Goal: Information Seeking & Learning: Learn about a topic

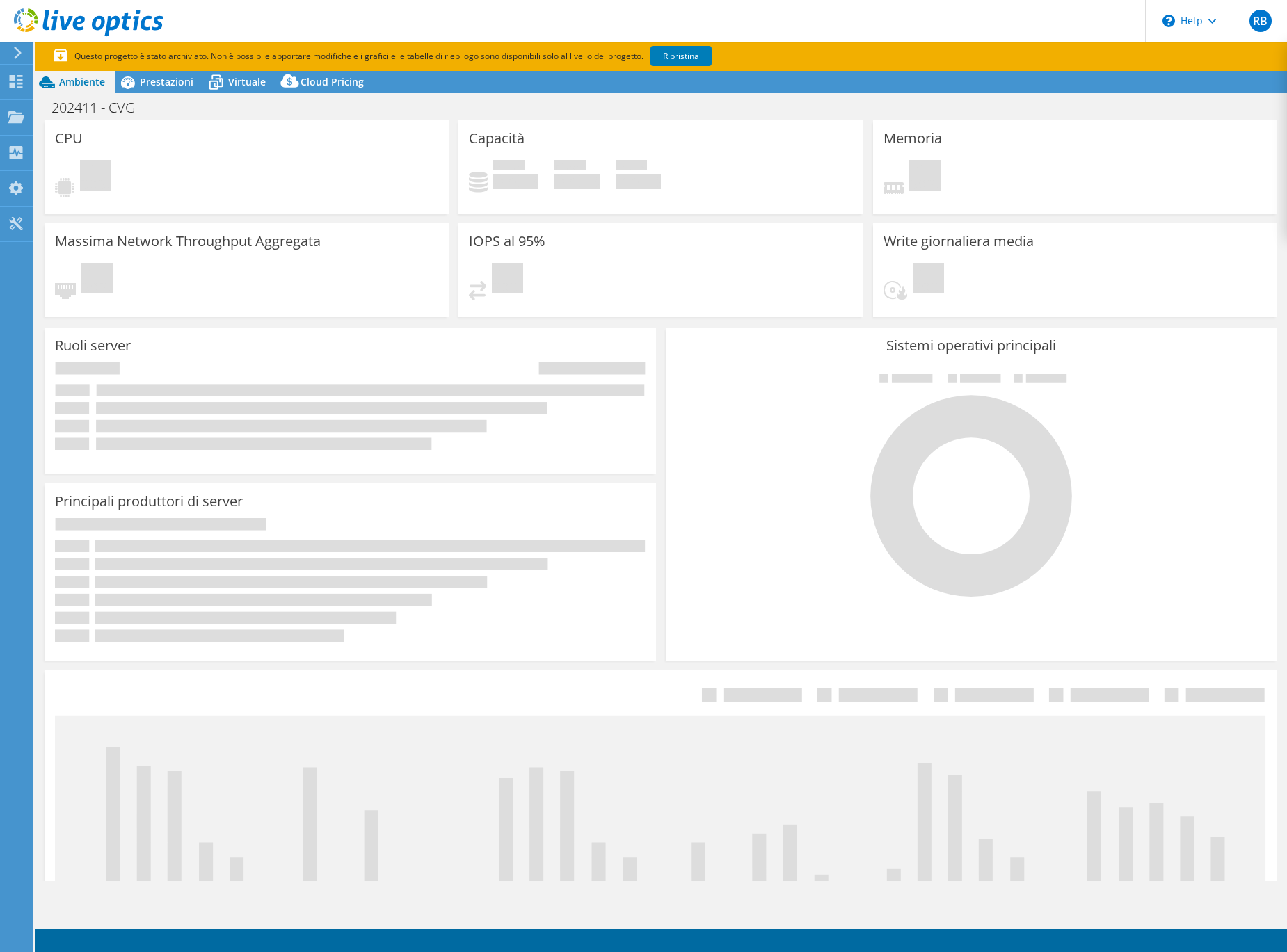
select select "USD"
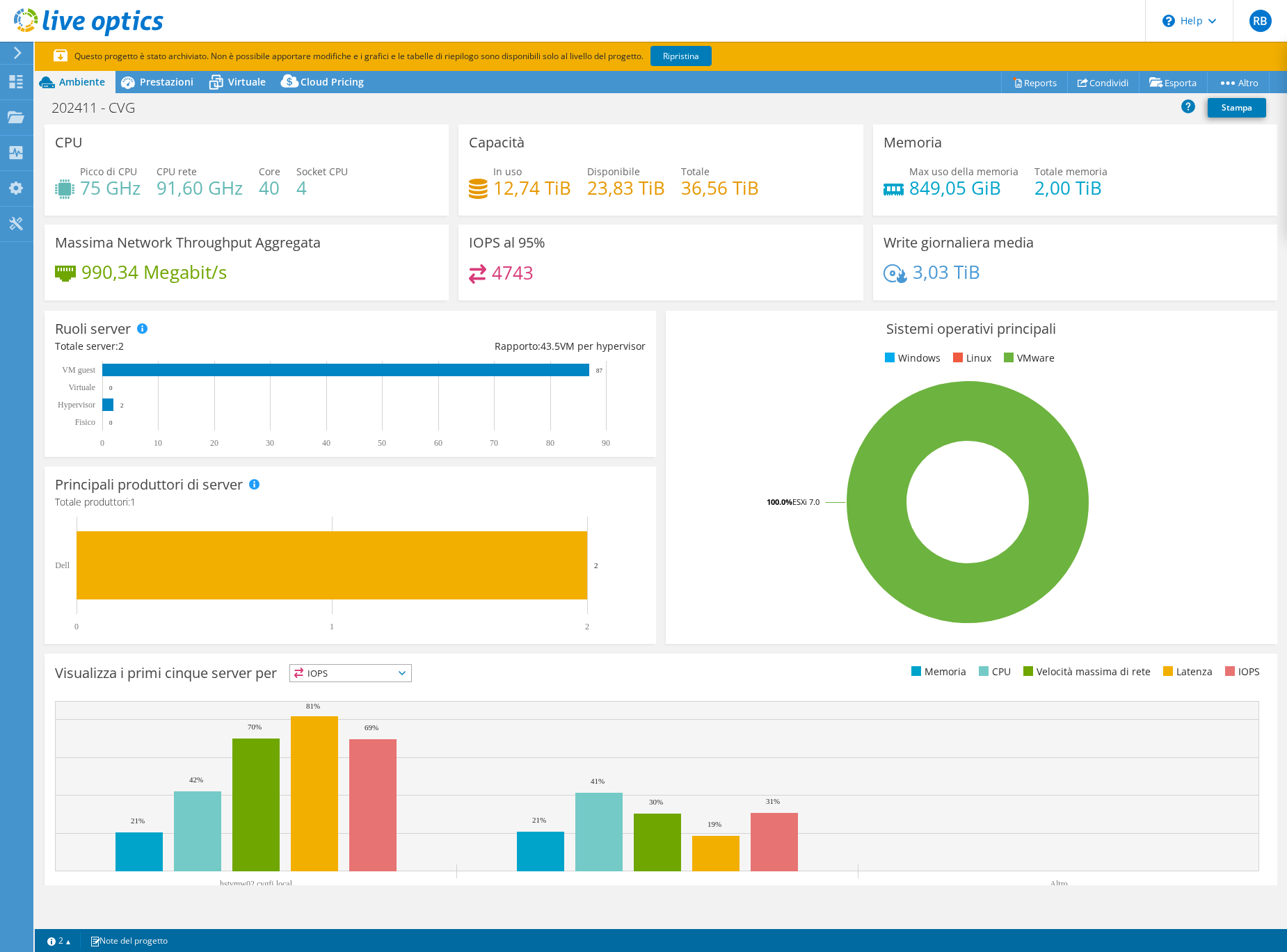
click at [377, 671] on span "IOPS" at bounding box center [350, 673] width 121 height 16
click at [364, 723] on li "CPU" at bounding box center [350, 730] width 121 height 19
click at [362, 674] on span "CPU" at bounding box center [342, 673] width 104 height 16
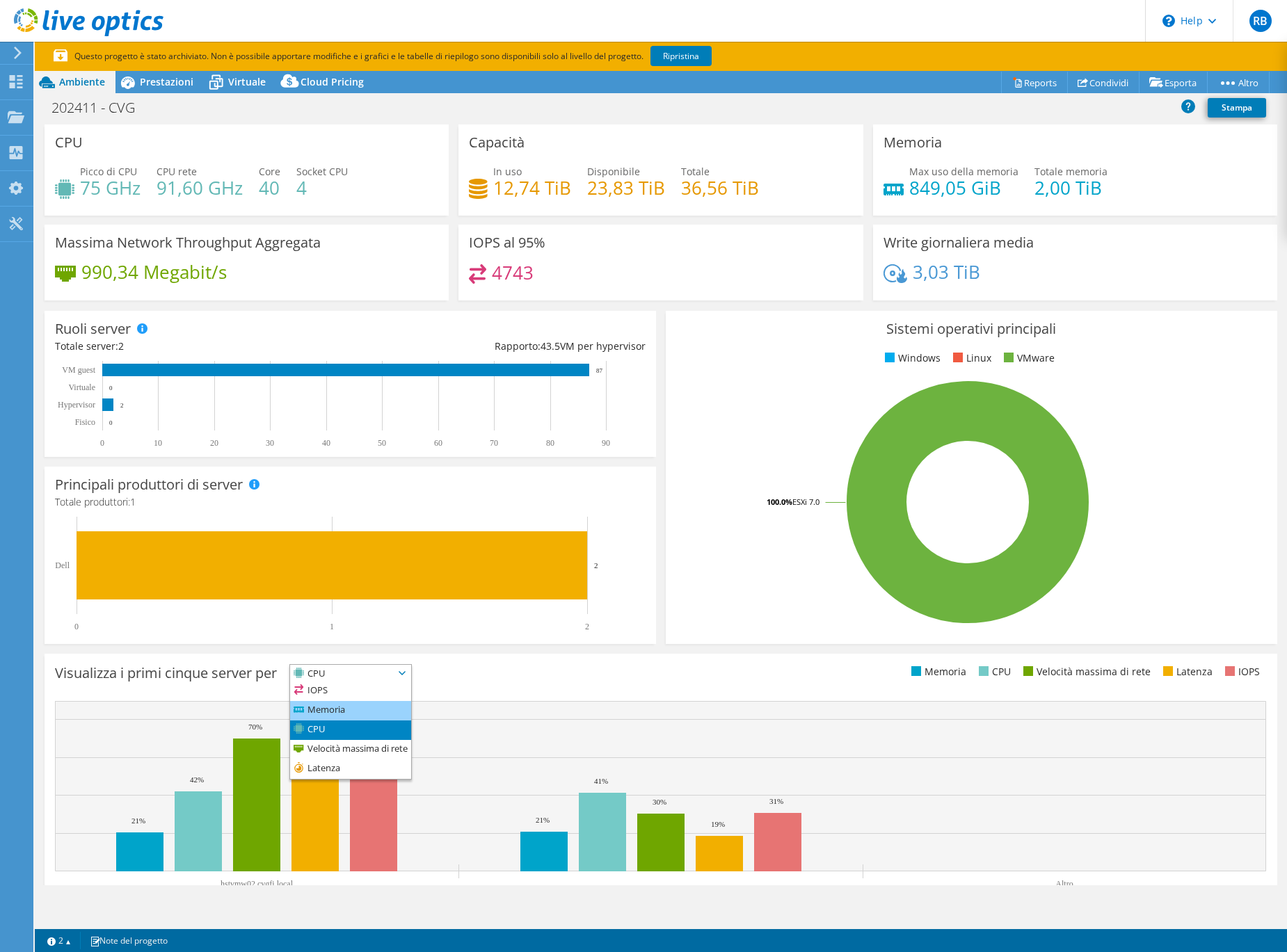
click at [354, 708] on li "Memoria" at bounding box center [350, 710] width 121 height 19
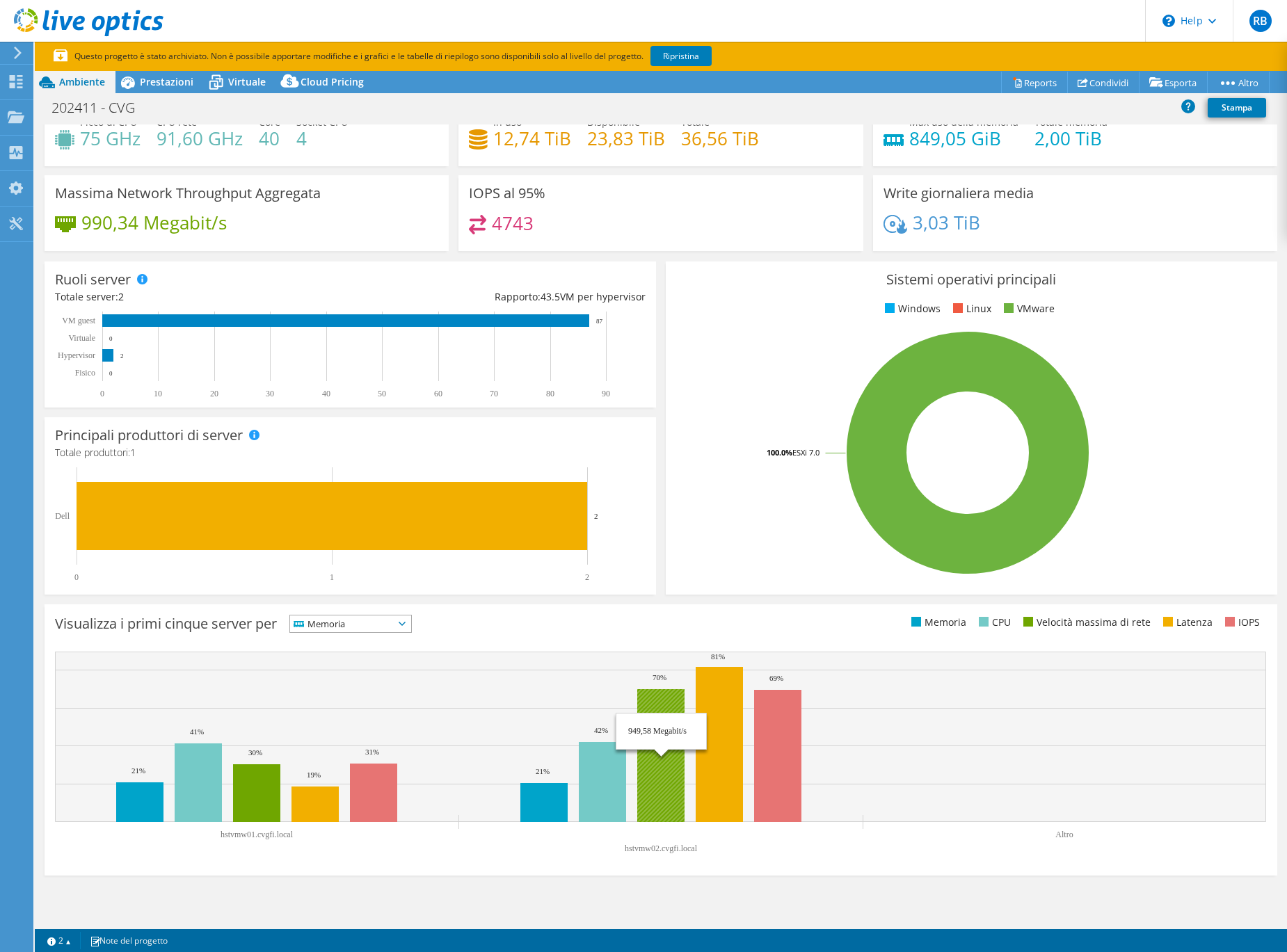
scroll to position [49, 0]
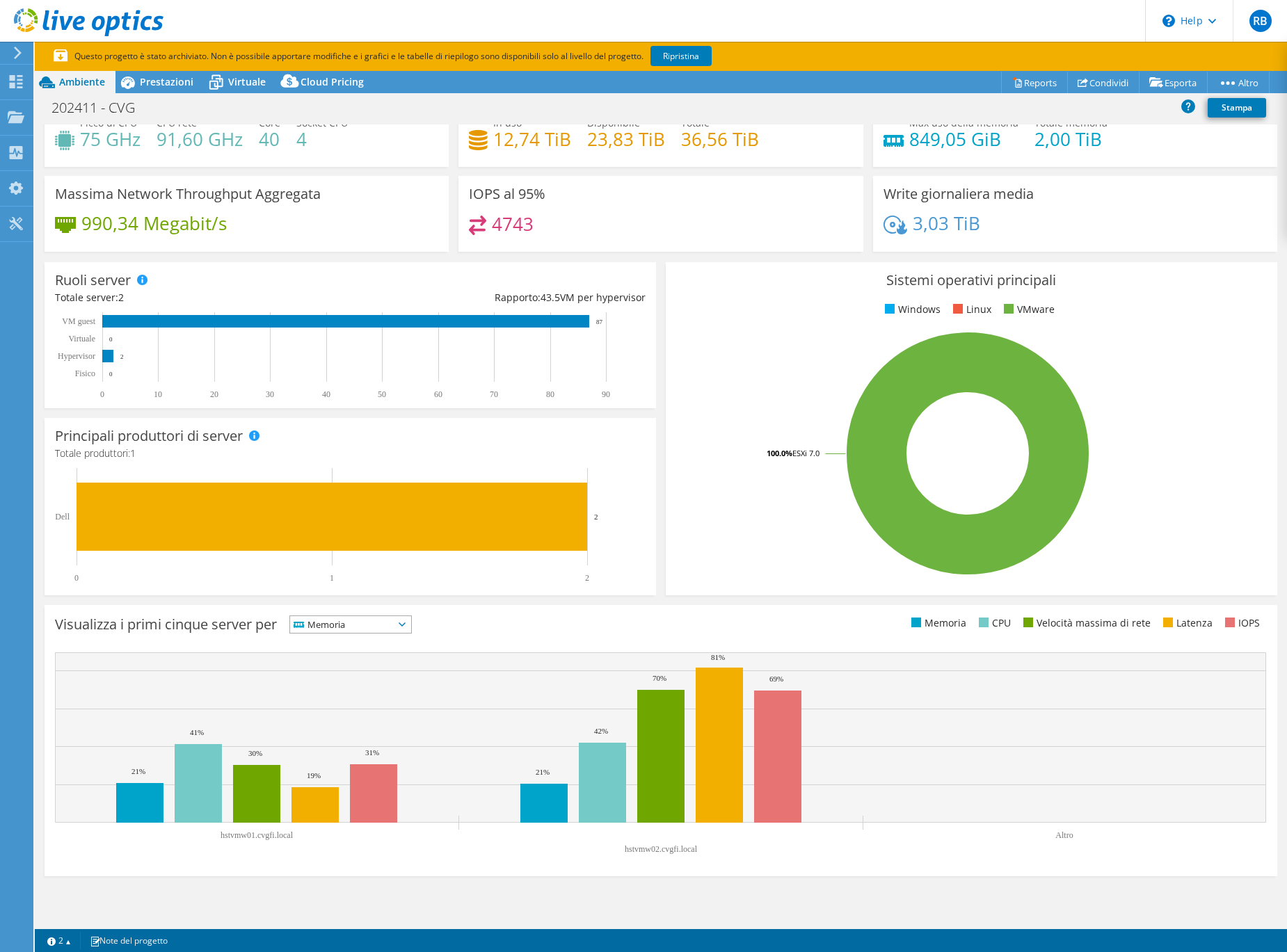
click at [376, 623] on span "Memoria" at bounding box center [342, 624] width 104 height 16
click at [355, 678] on li "CPU" at bounding box center [350, 681] width 121 height 19
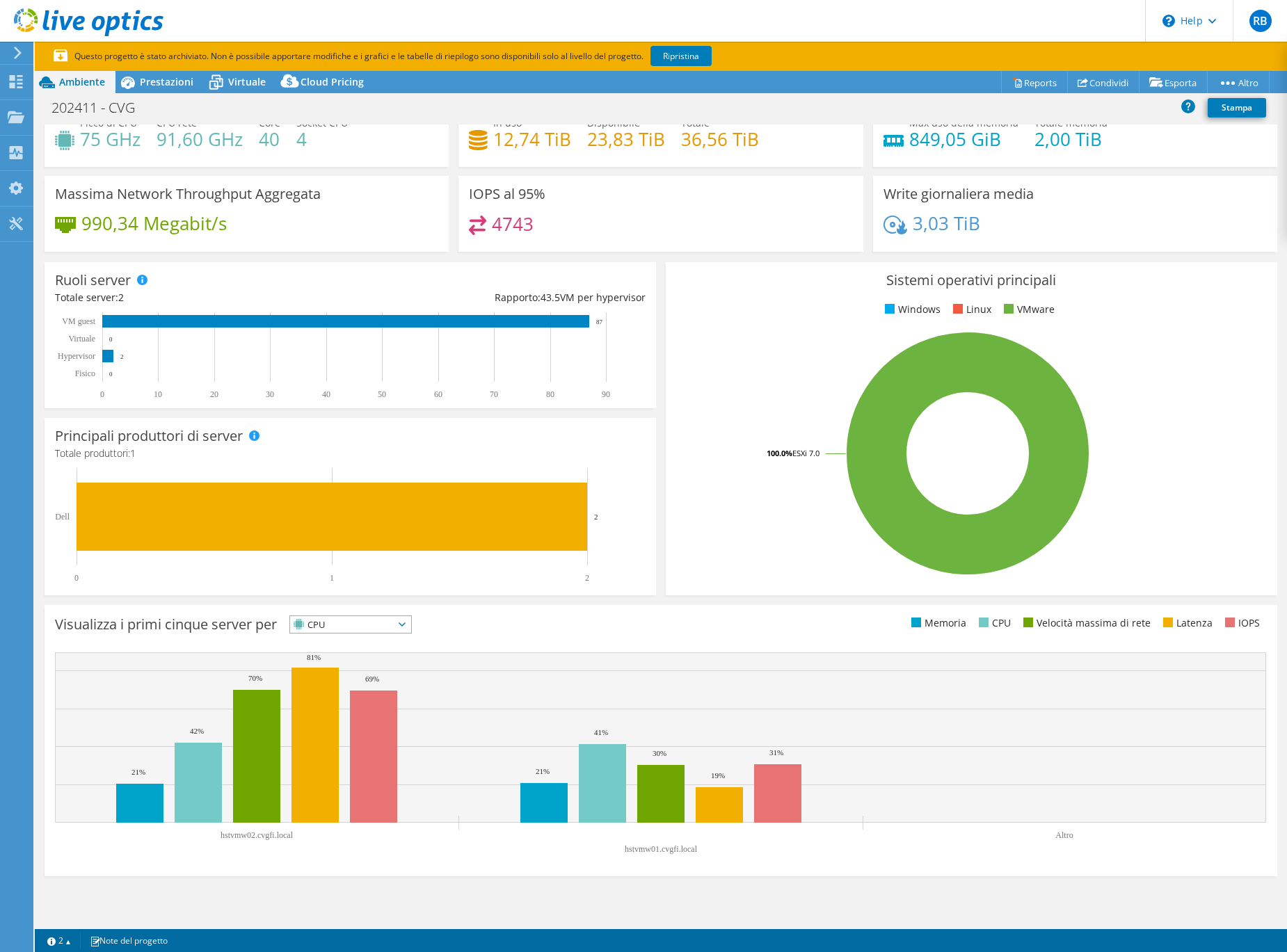
click at [352, 630] on span "CPU" at bounding box center [342, 624] width 104 height 16
click at [338, 701] on li "Velocità massima di rete" at bounding box center [350, 701] width 121 height 19
click at [348, 624] on span "Velocità massima di rete" at bounding box center [357, 624] width 135 height 16
click at [327, 720] on li "Latenza" at bounding box center [366, 720] width 152 height 19
click at [360, 623] on span "Latenza" at bounding box center [342, 624] width 104 height 16
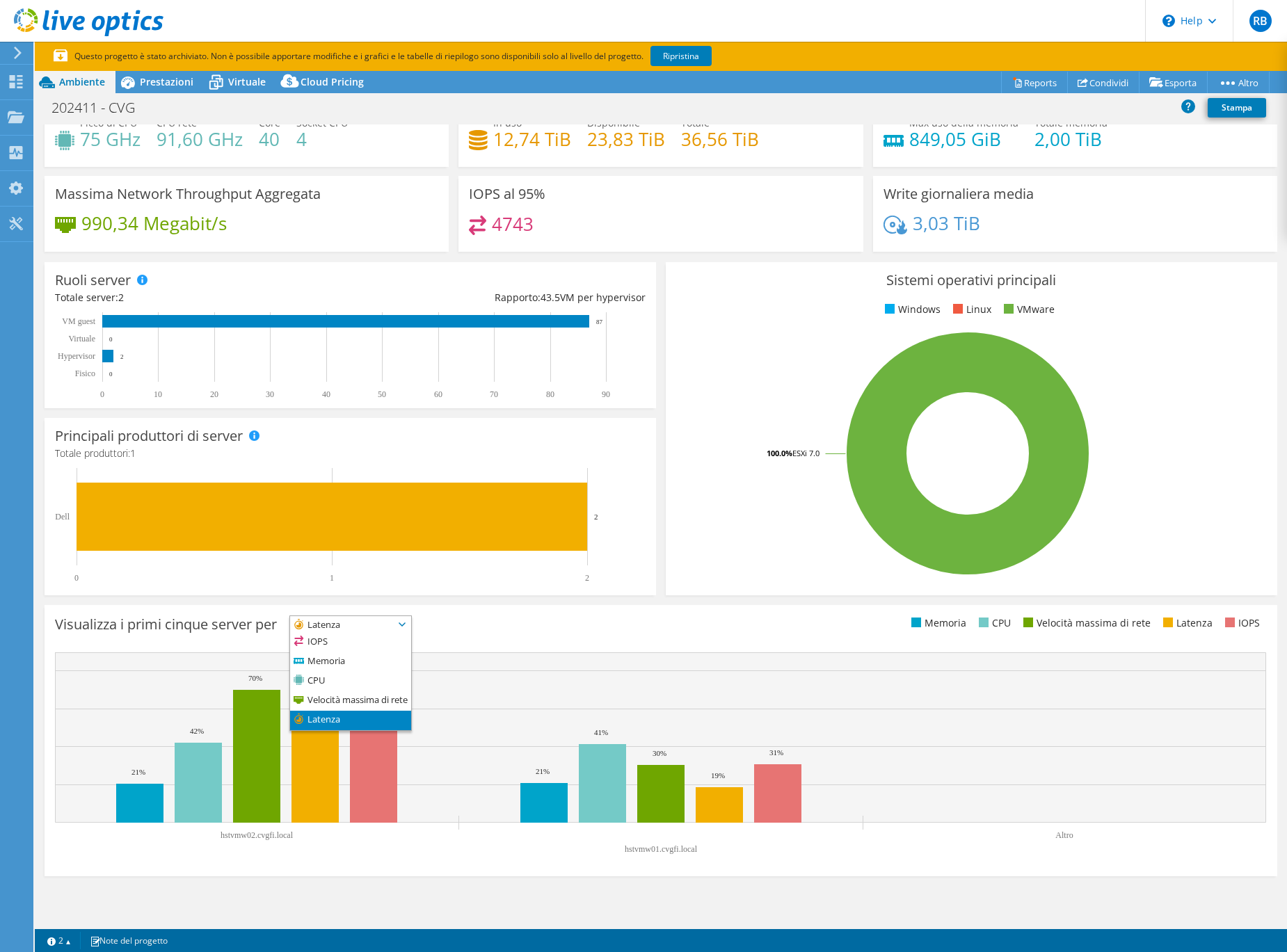
click at [356, 625] on span "Latenza" at bounding box center [342, 624] width 104 height 16
click at [350, 636] on li "IOPS" at bounding box center [350, 642] width 121 height 19
click at [365, 621] on span "IOPS" at bounding box center [342, 624] width 104 height 16
click at [357, 674] on li "CPU" at bounding box center [350, 681] width 121 height 19
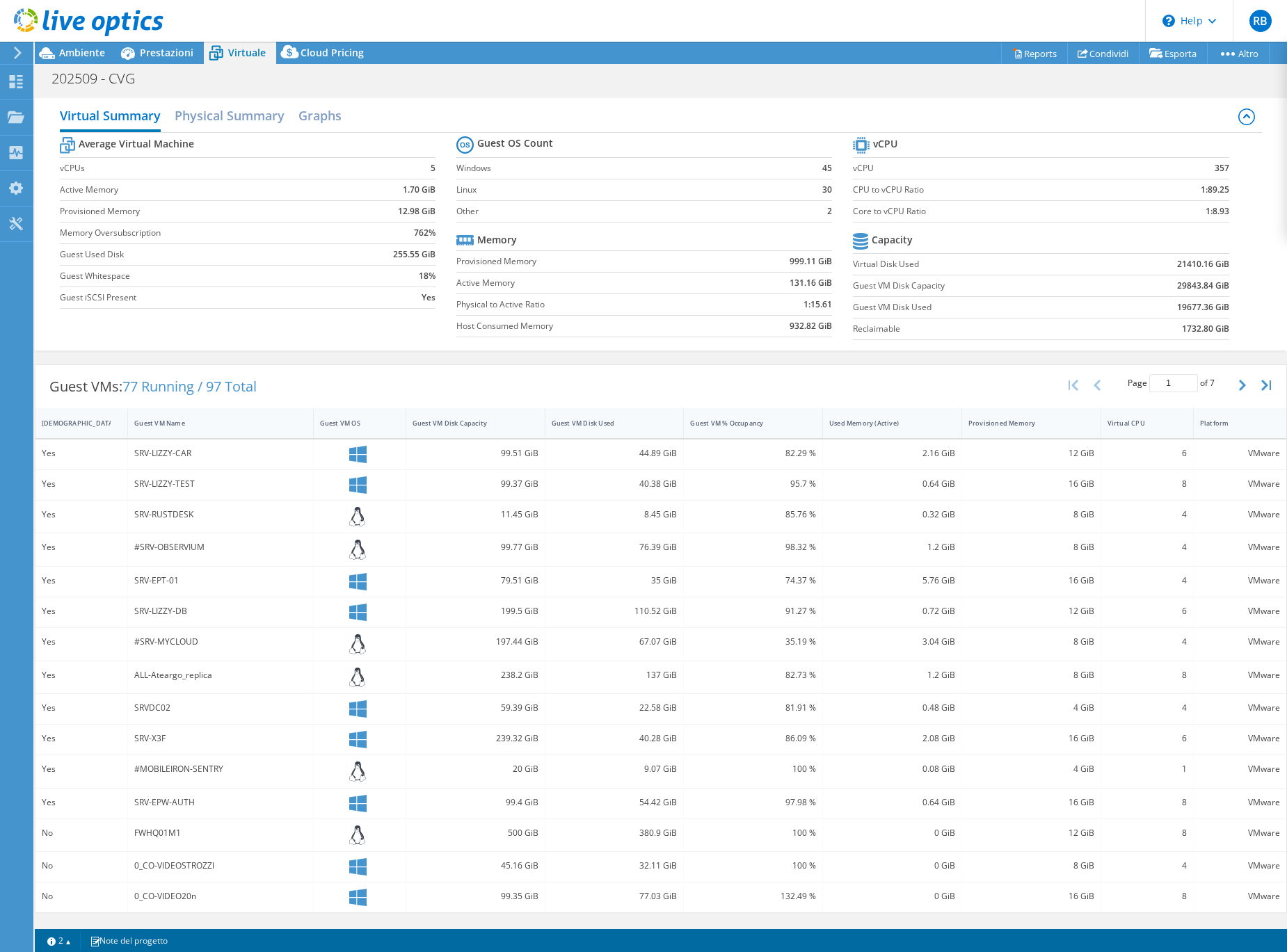
select select "EUFrankfurt"
select select "EUR"
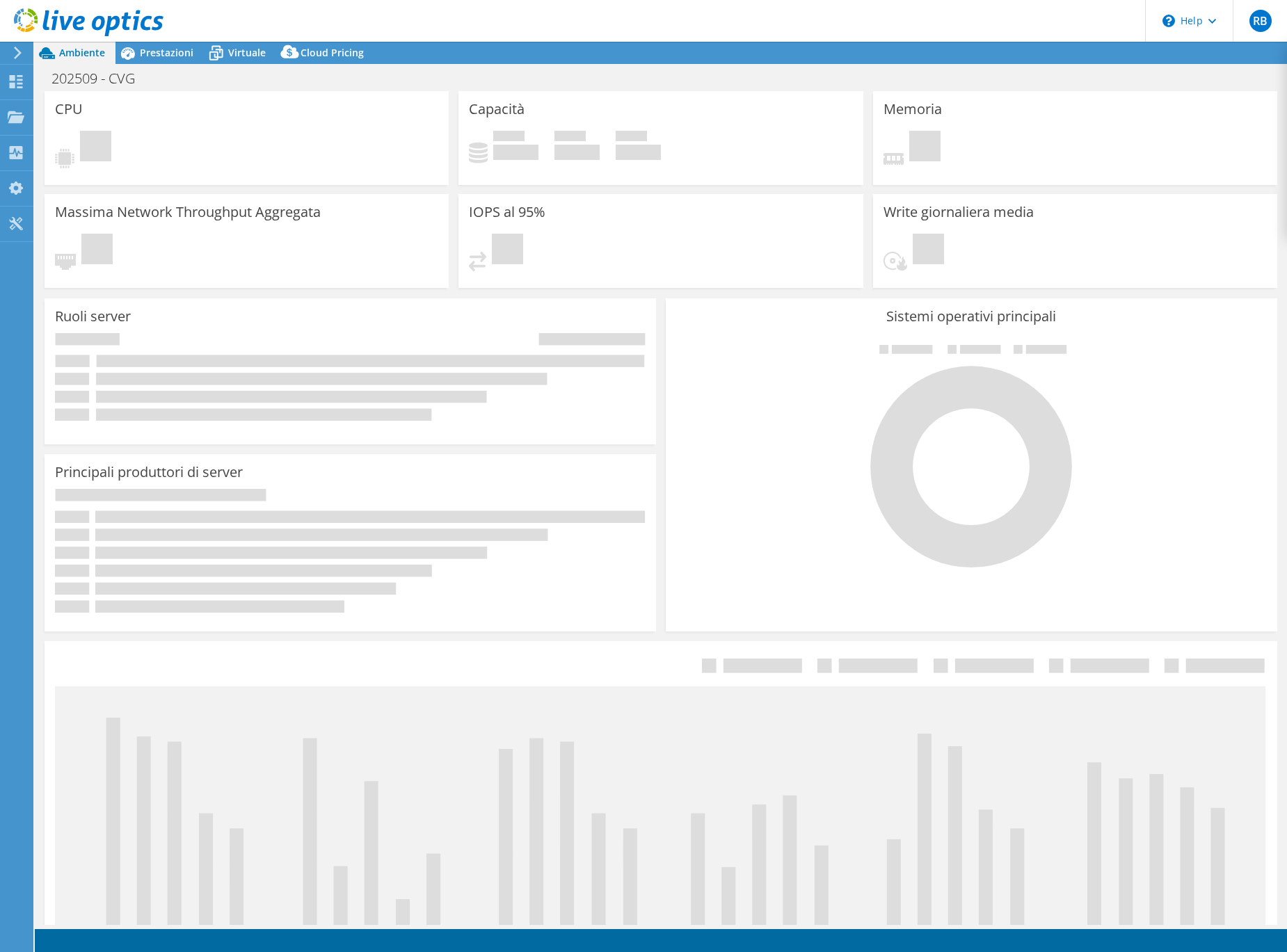
select select "EUFrankfurt"
select select "EUR"
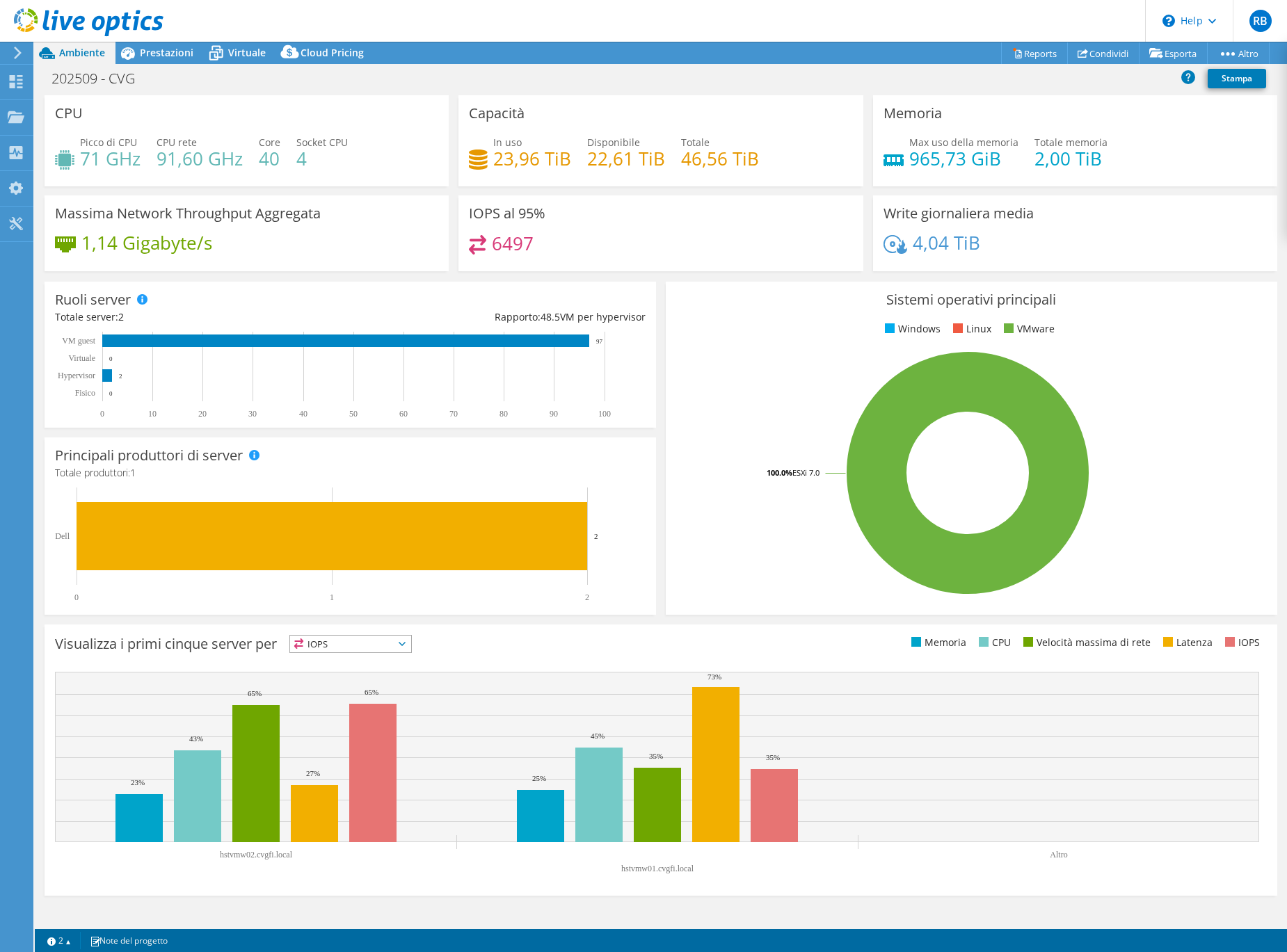
click at [376, 645] on span "IOPS" at bounding box center [350, 644] width 121 height 16
click at [348, 696] on li "CPU" at bounding box center [350, 701] width 121 height 19
